Goal: Contribute content: Add original content to the website for others to see

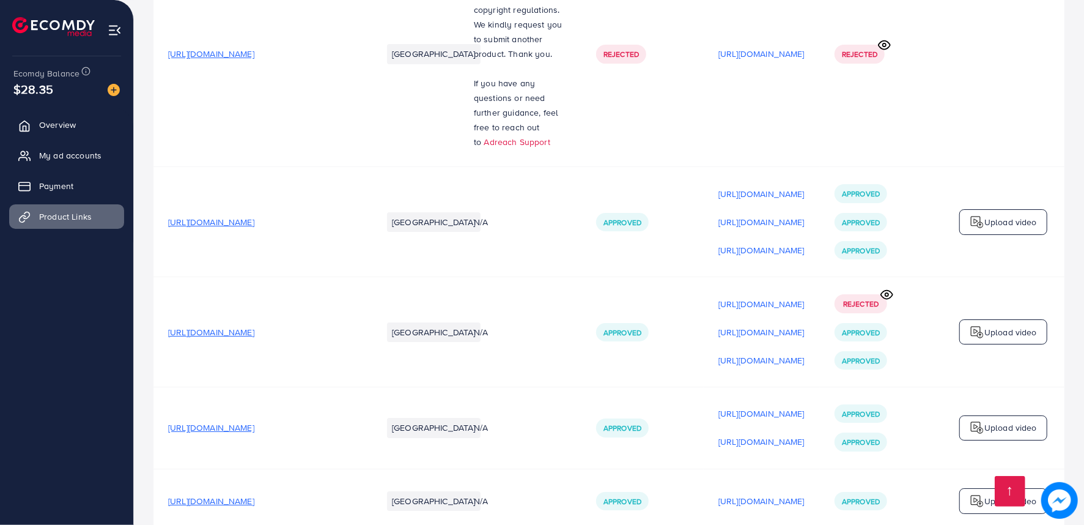
scroll to position [0, 119]
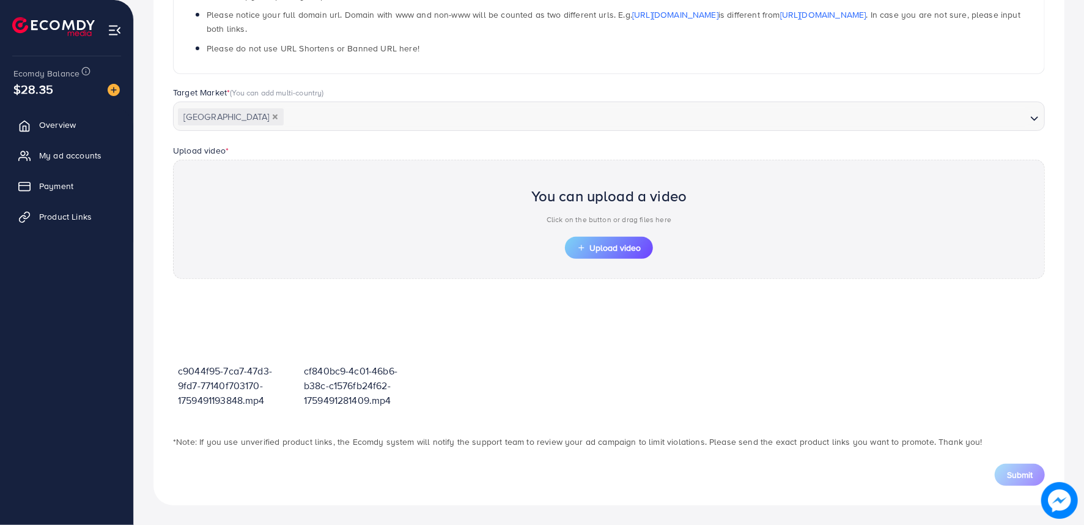
scroll to position [265, 0]
click at [610, 249] on span "Upload video" at bounding box center [609, 248] width 64 height 9
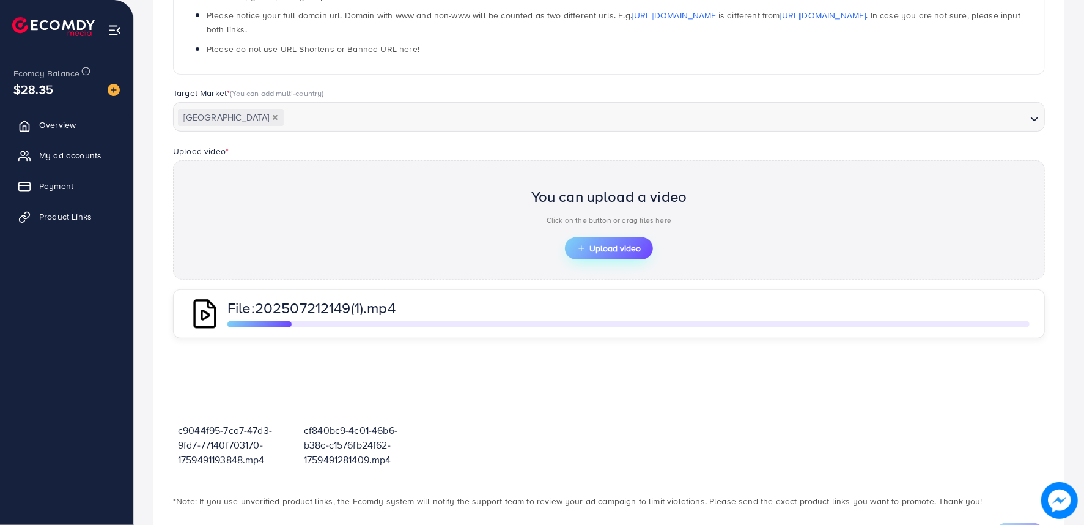
click at [602, 247] on span "Upload video" at bounding box center [609, 248] width 64 height 9
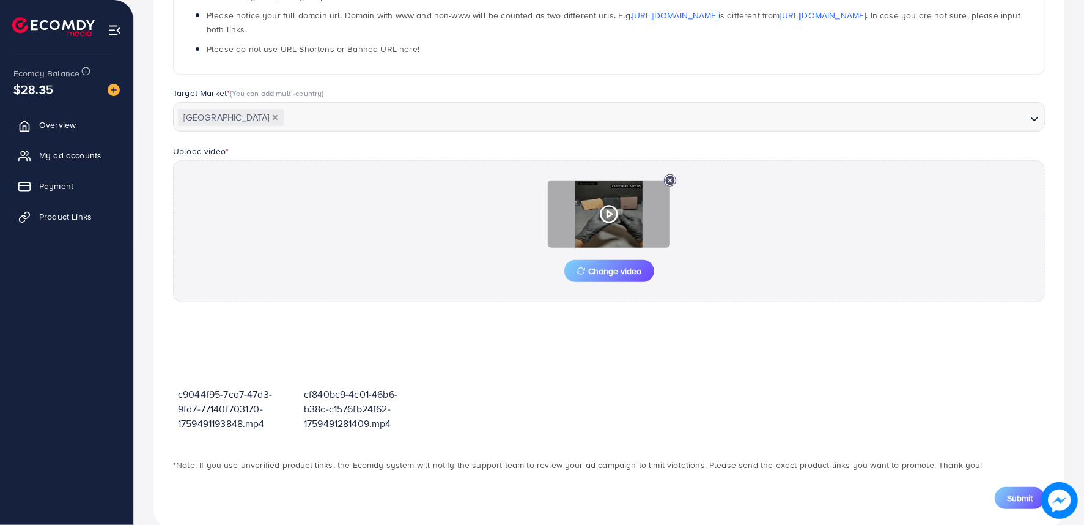
click at [609, 223] on icon at bounding box center [609, 214] width 20 height 20
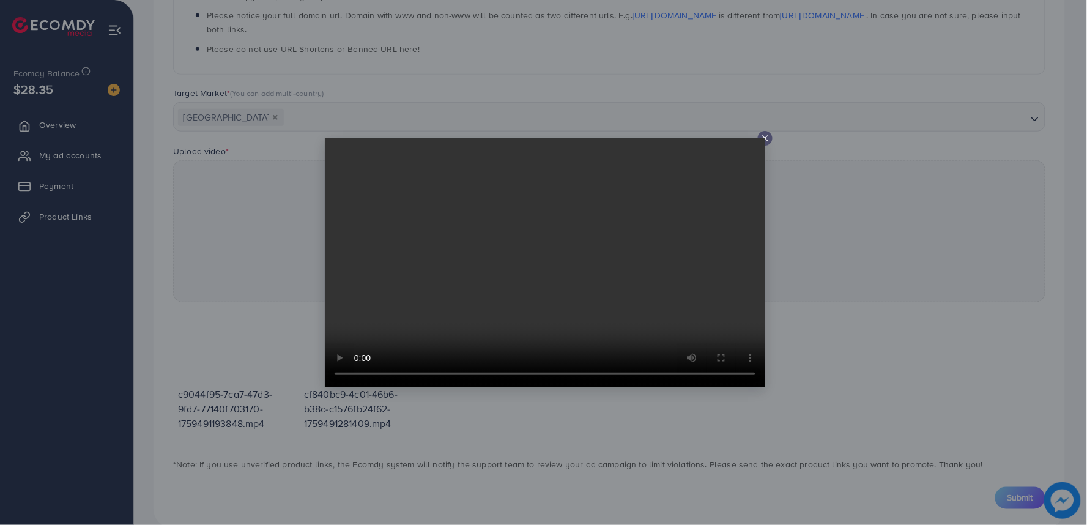
click at [764, 139] on video at bounding box center [545, 262] width 440 height 249
click at [760, 135] on icon at bounding box center [765, 138] width 10 height 10
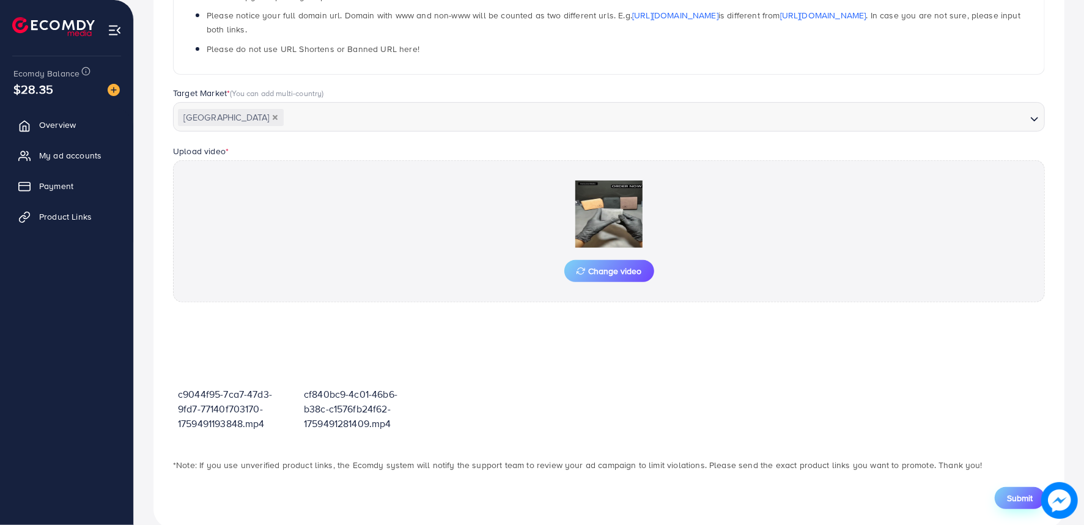
click at [1013, 498] on span "Submit" at bounding box center [1020, 498] width 26 height 12
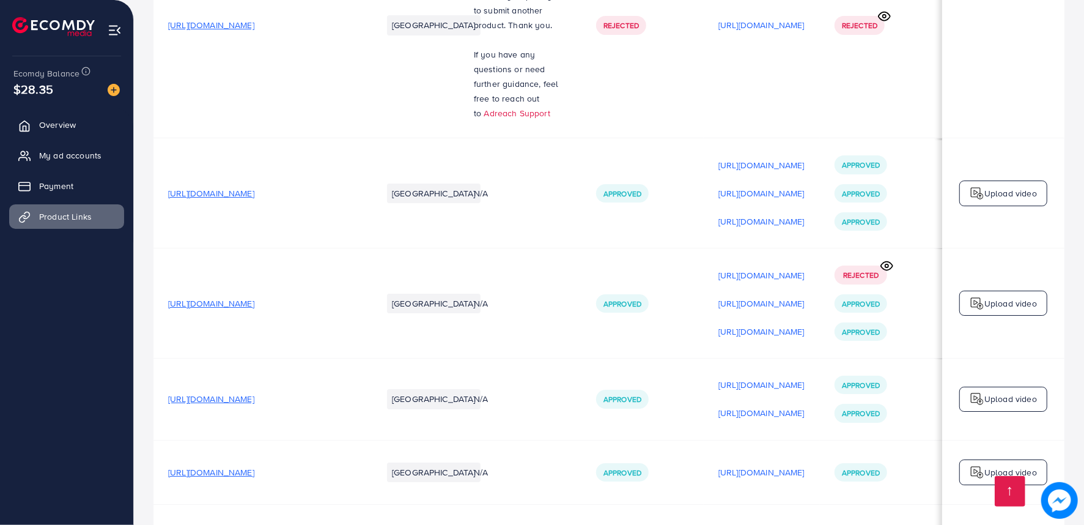
scroll to position [0, 119]
